Goal: Transaction & Acquisition: Purchase product/service

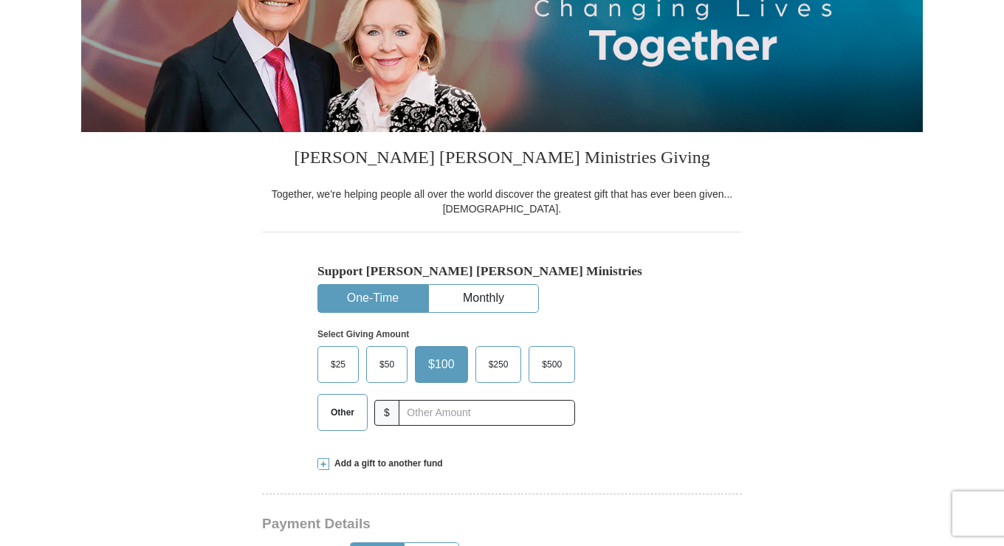
scroll to position [241, 0]
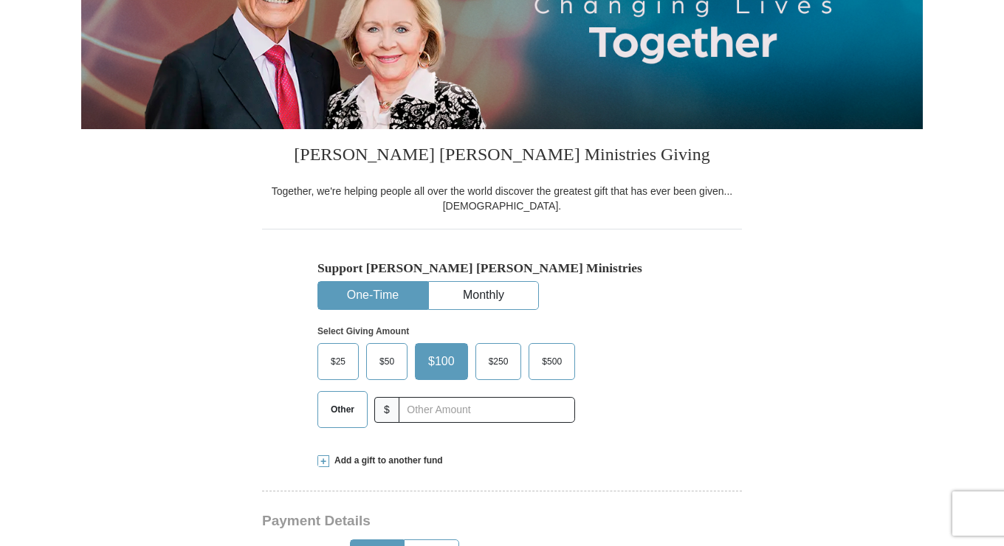
click at [338, 354] on span "$25" at bounding box center [338, 361] width 30 height 22
click at [0, 0] on input "$25" at bounding box center [0, 0] width 0 height 0
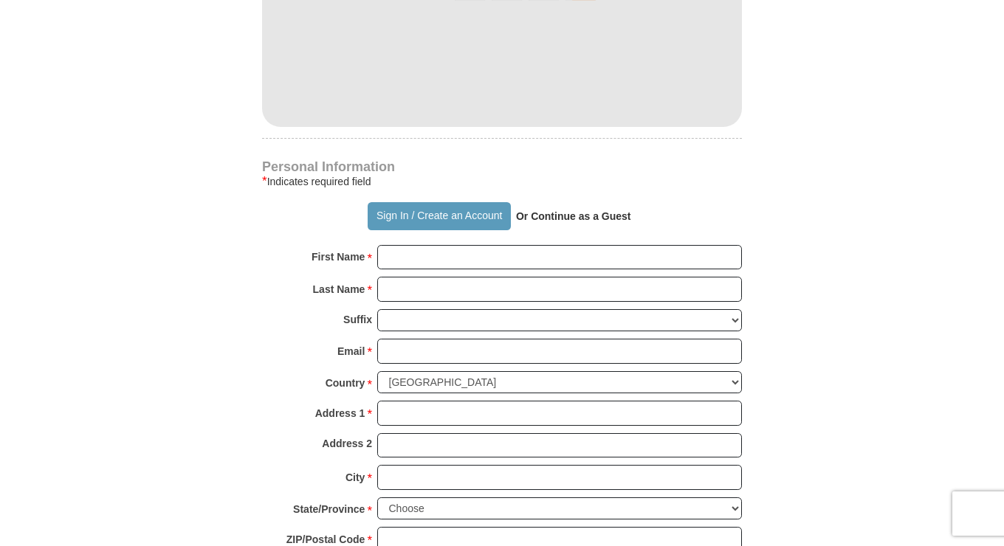
scroll to position [883, 0]
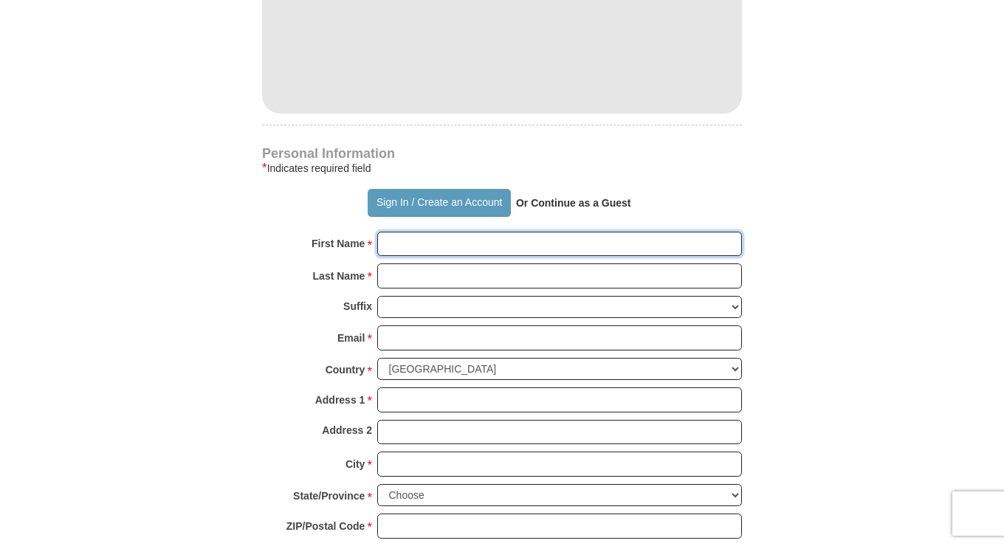
click at [426, 243] on input "First Name *" at bounding box center [559, 244] width 365 height 25
type input "[PERSON_NAME]"
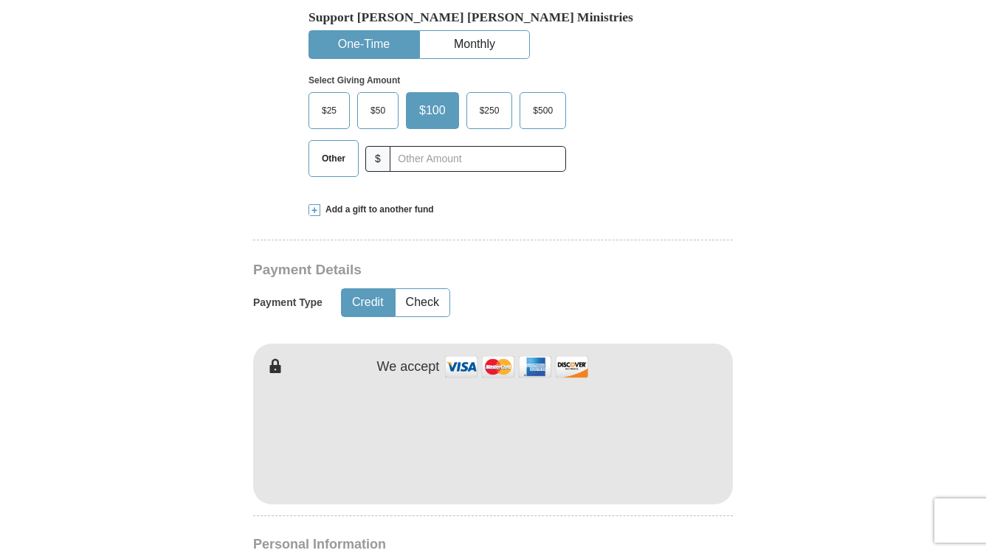
scroll to position [486, 0]
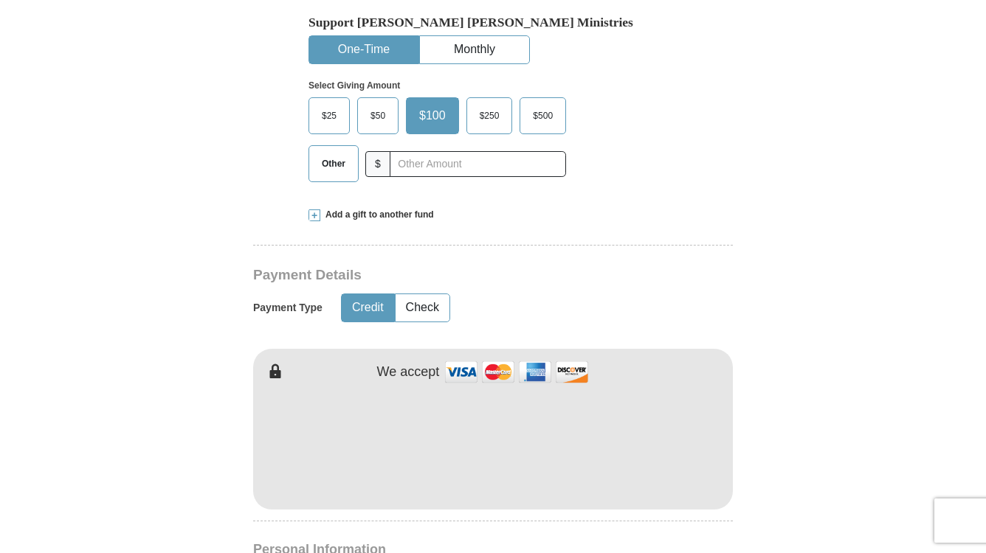
click at [337, 108] on span "$25" at bounding box center [329, 116] width 30 height 22
click at [0, 0] on input "$25" at bounding box center [0, 0] width 0 height 0
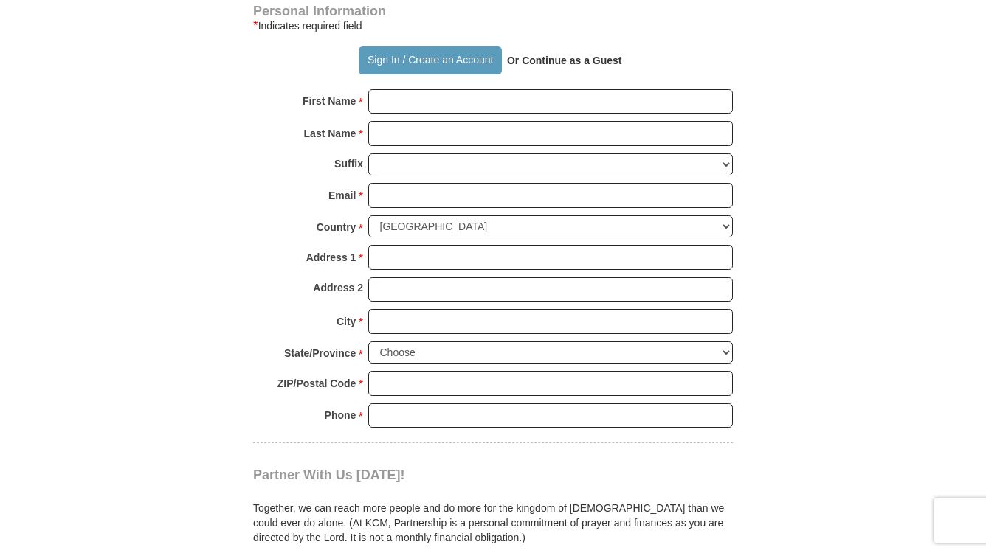
scroll to position [1026, 0]
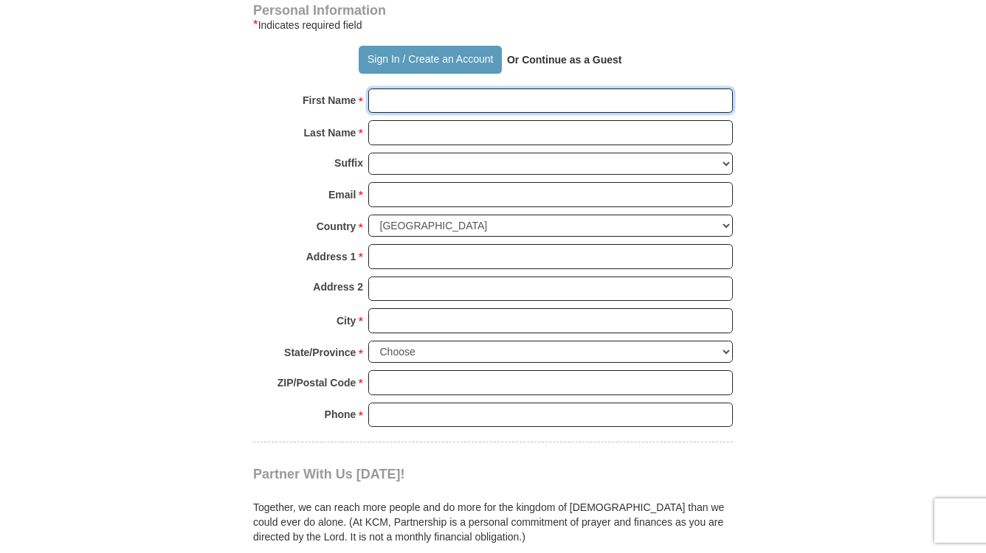
click at [415, 104] on input "First Name *" at bounding box center [550, 101] width 365 height 25
type input "[PERSON_NAME]"
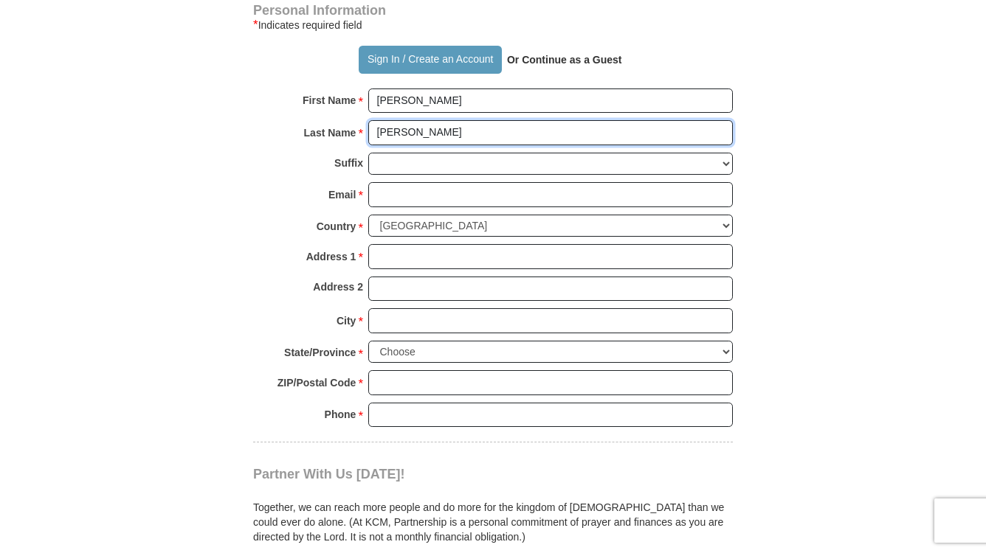
type input "Walker"
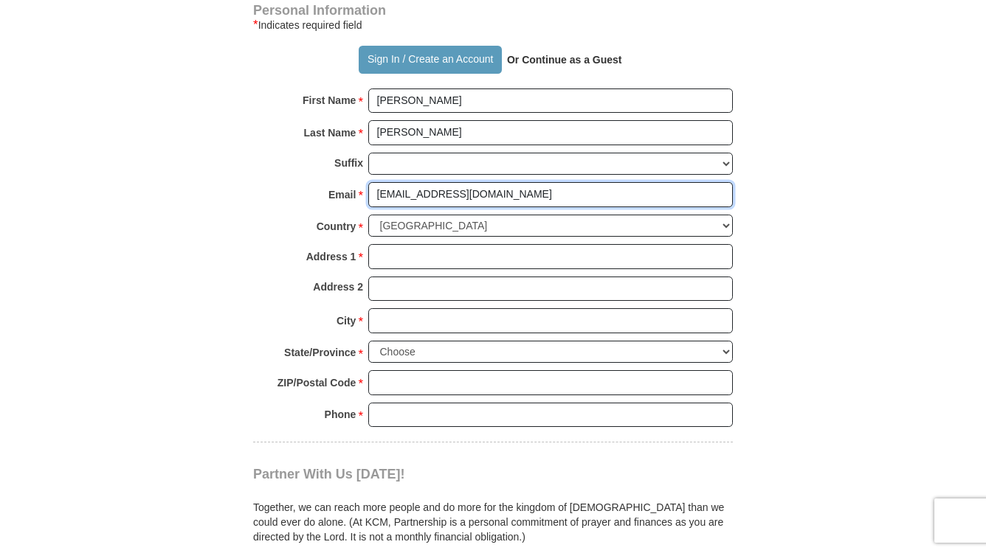
type input "phillipbwalker@gmail.com"
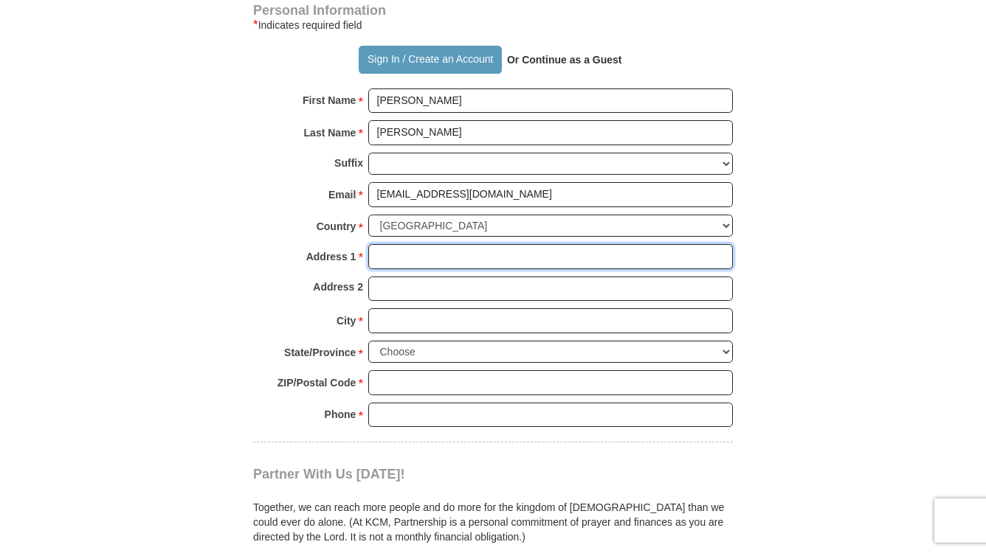
type input "4"
type input "2"
type input "22894 Livingston Terrace"
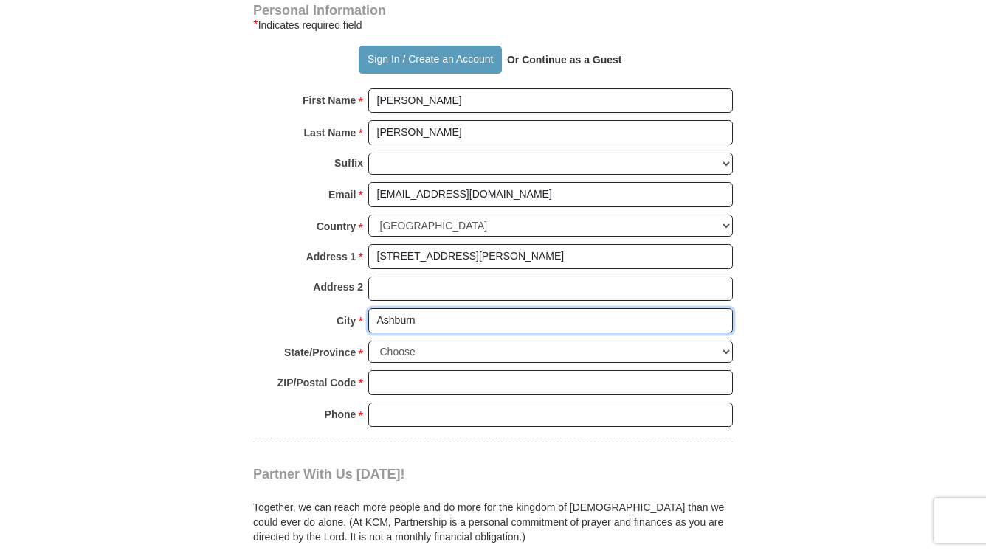
type input "Ashburn"
click at [448, 341] on select "Choose Alabama Alaska American Samoa Arizona Arkansas Armed Forces Americas Arm…" at bounding box center [550, 352] width 365 height 23
select select "VA"
click at [368, 341] on select "Choose Alabama Alaska American Samoa Arizona Arkansas Armed Forces Americas Arm…" at bounding box center [550, 352] width 365 height 23
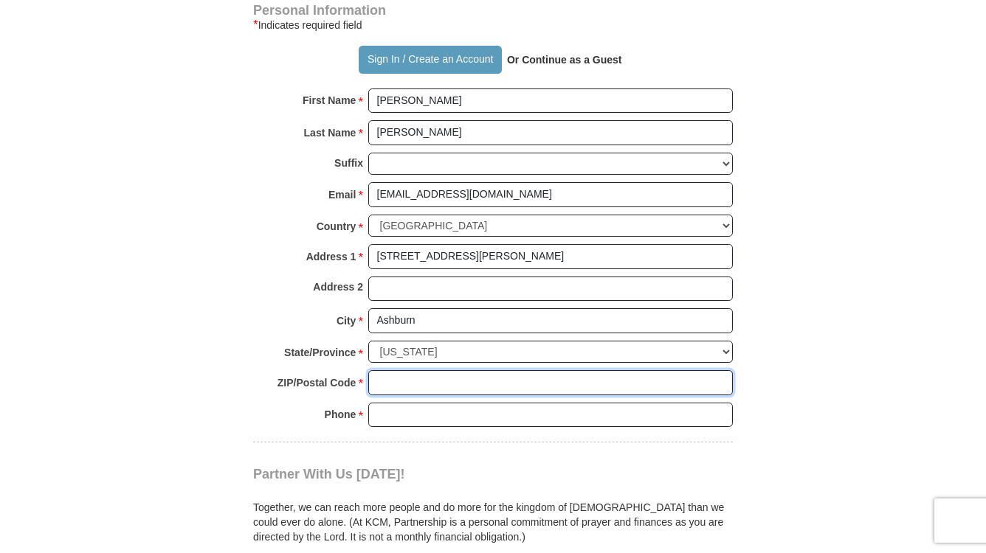
click at [421, 376] on input "ZIP/Postal Code *" at bounding box center [550, 382] width 365 height 25
type input "20148"
click at [415, 408] on input "Phone * *" at bounding box center [550, 415] width 365 height 25
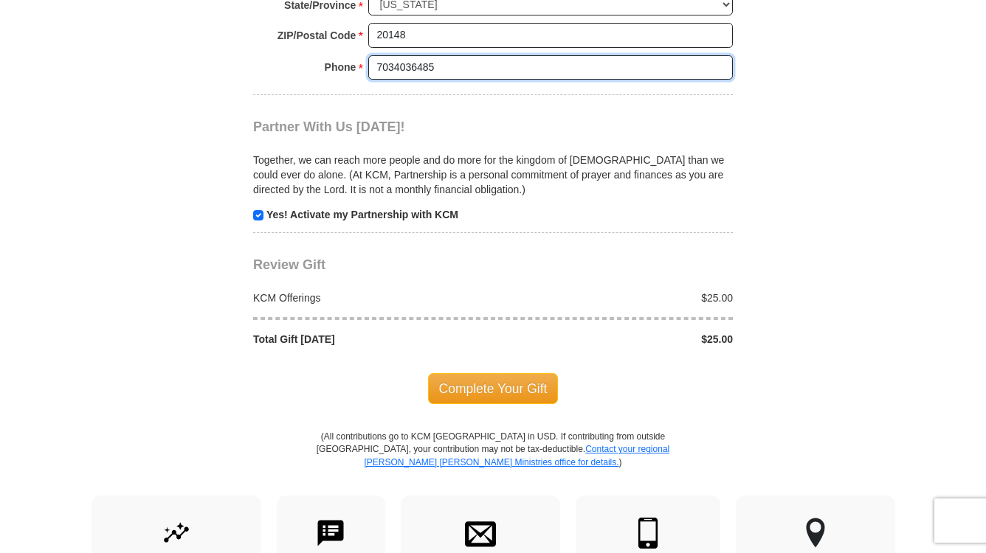
scroll to position [1374, 0]
type input "7034036485"
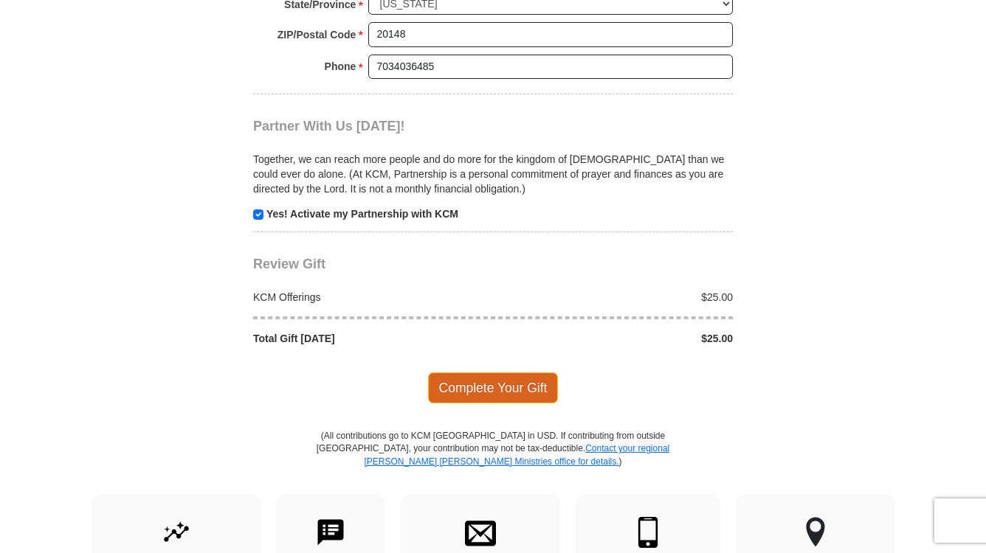
click at [495, 381] on span "Complete Your Gift" at bounding box center [493, 388] width 131 height 31
